Goal: Check status: Check status

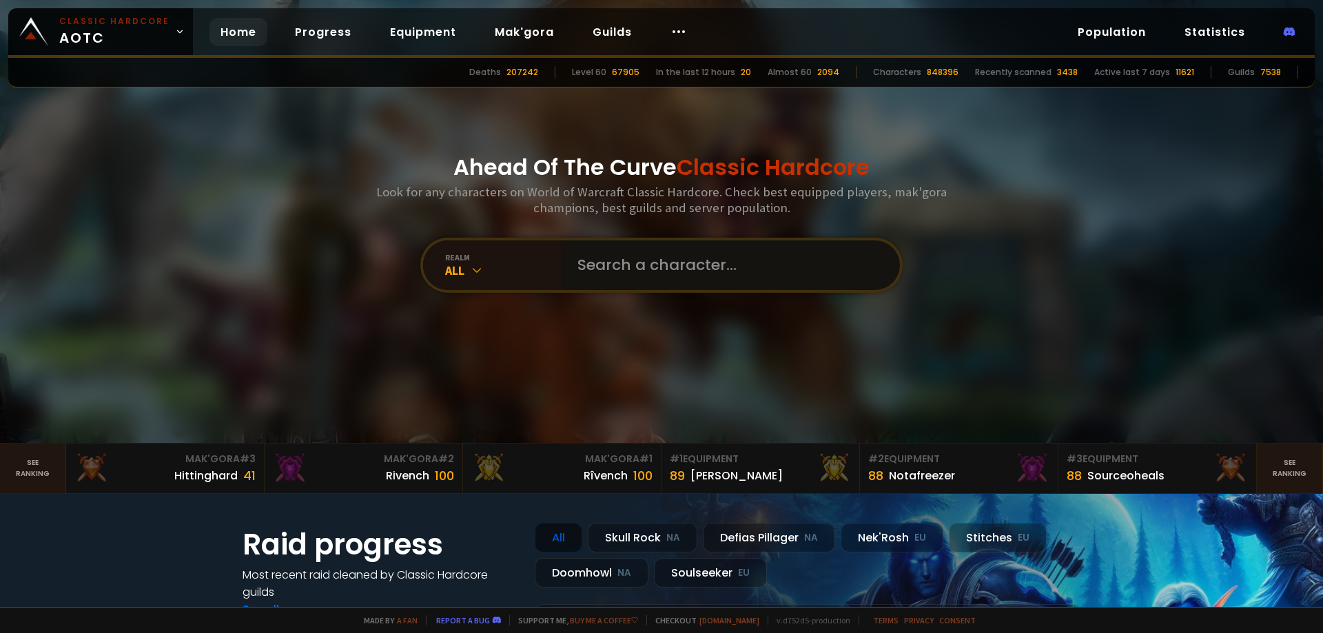
click at [709, 259] on input "text" at bounding box center [726, 265] width 314 height 50
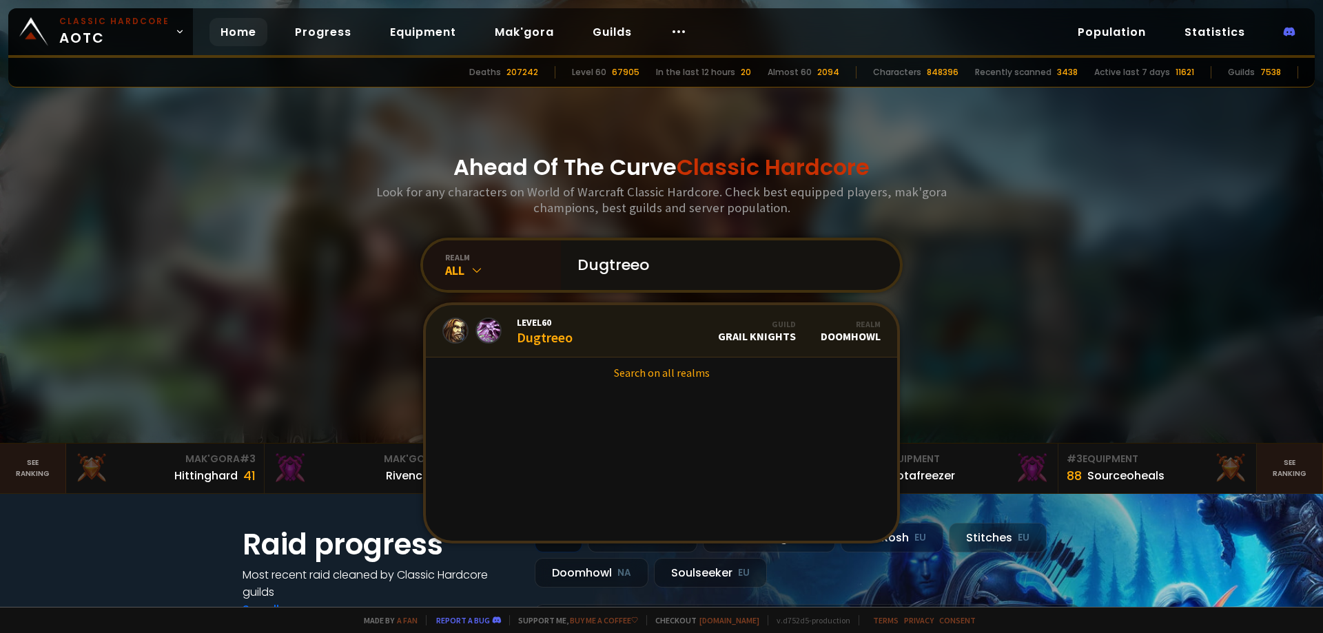
type input "Dugtreeo"
click at [661, 342] on link "Level 60 Dugtreeo Guild Grail Knights Realm Doomhowl" at bounding box center [661, 331] width 471 height 52
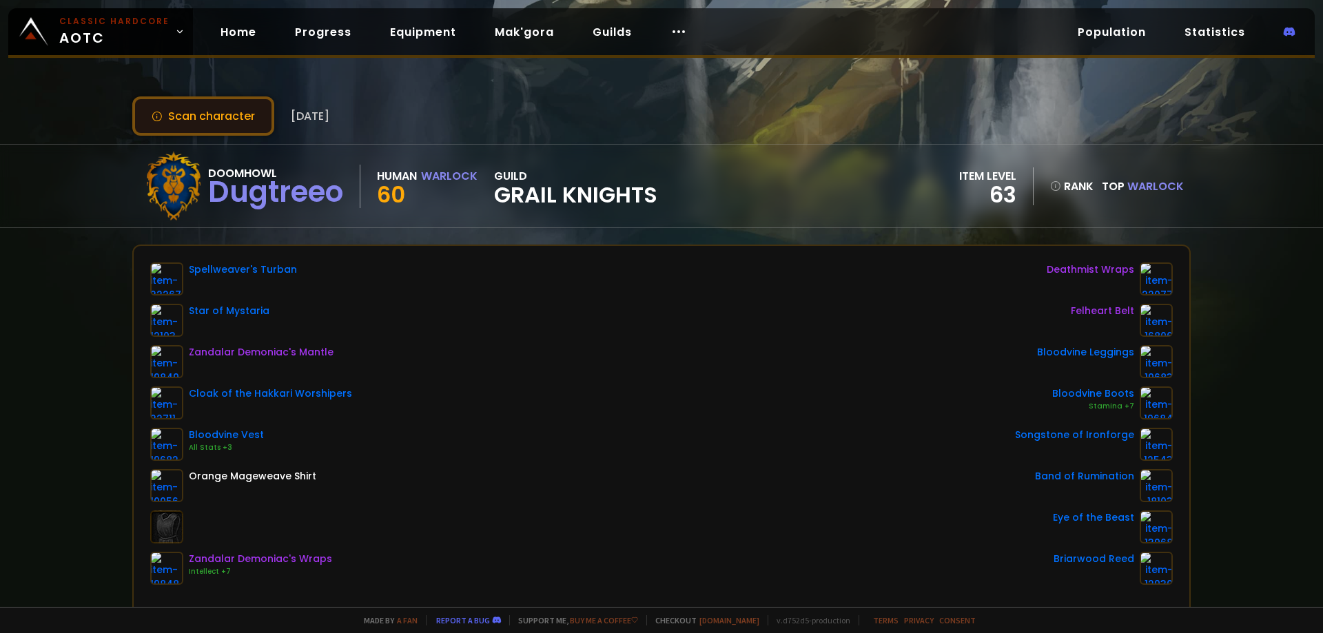
click at [216, 119] on button "Scan character" at bounding box center [203, 115] width 142 height 39
click at [230, 127] on button "Scan character" at bounding box center [203, 115] width 142 height 39
